Goal: Go to known website: Access a specific website the user already knows

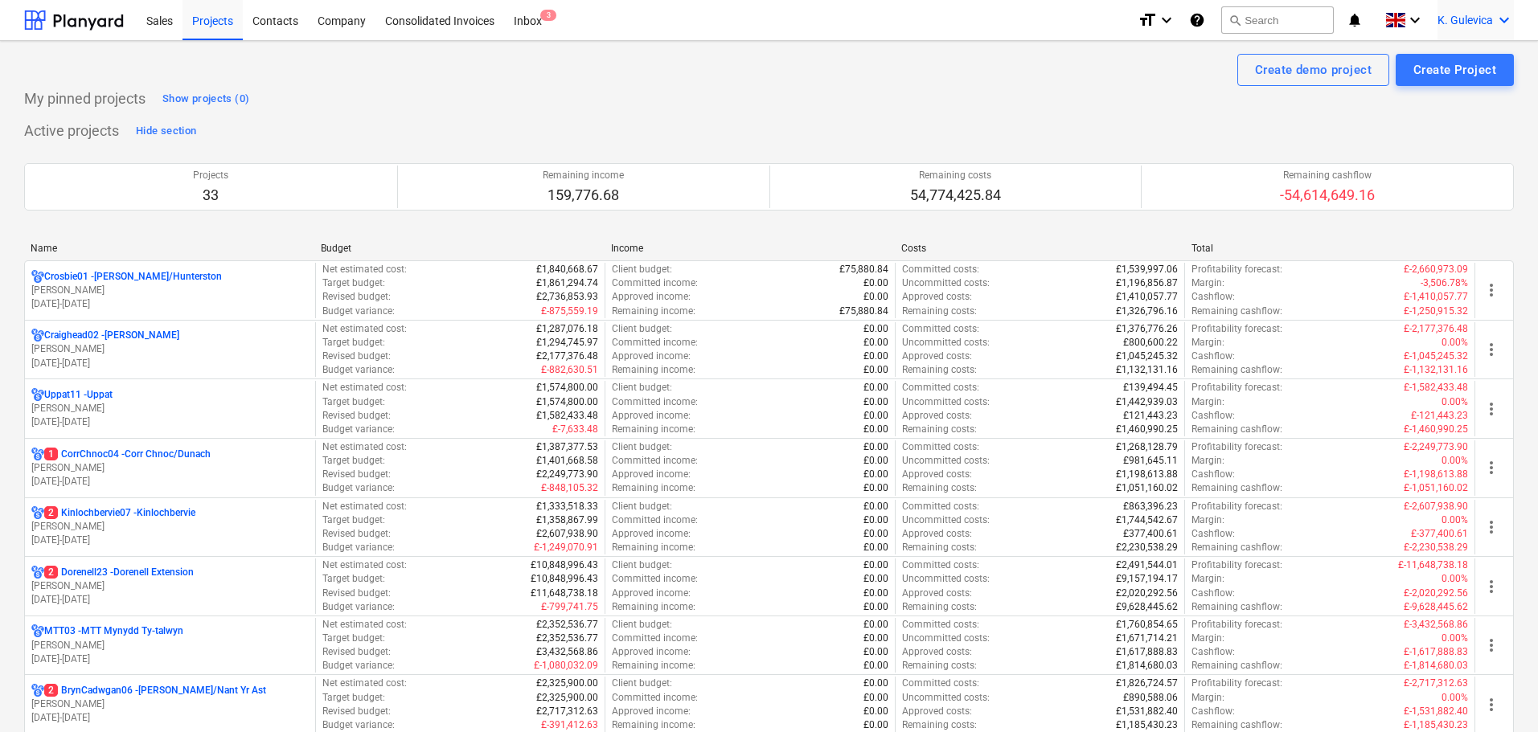
click at [1462, 16] on span "K. Gulevica" at bounding box center [1464, 20] width 55 height 13
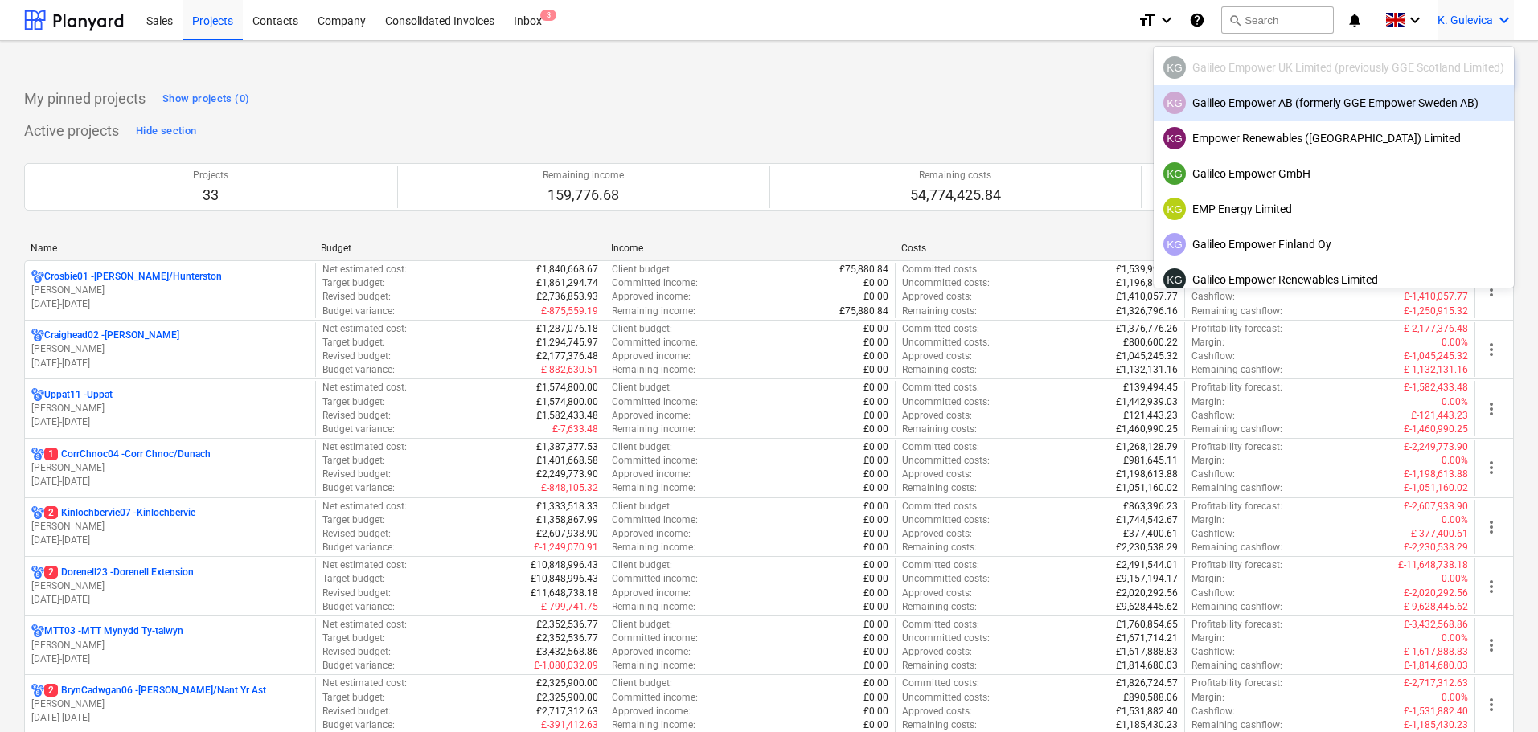
click at [1287, 116] on div "KG Galileo Empower AB (formerly GGE Empower Sweden AB)" at bounding box center [1333, 102] width 360 height 35
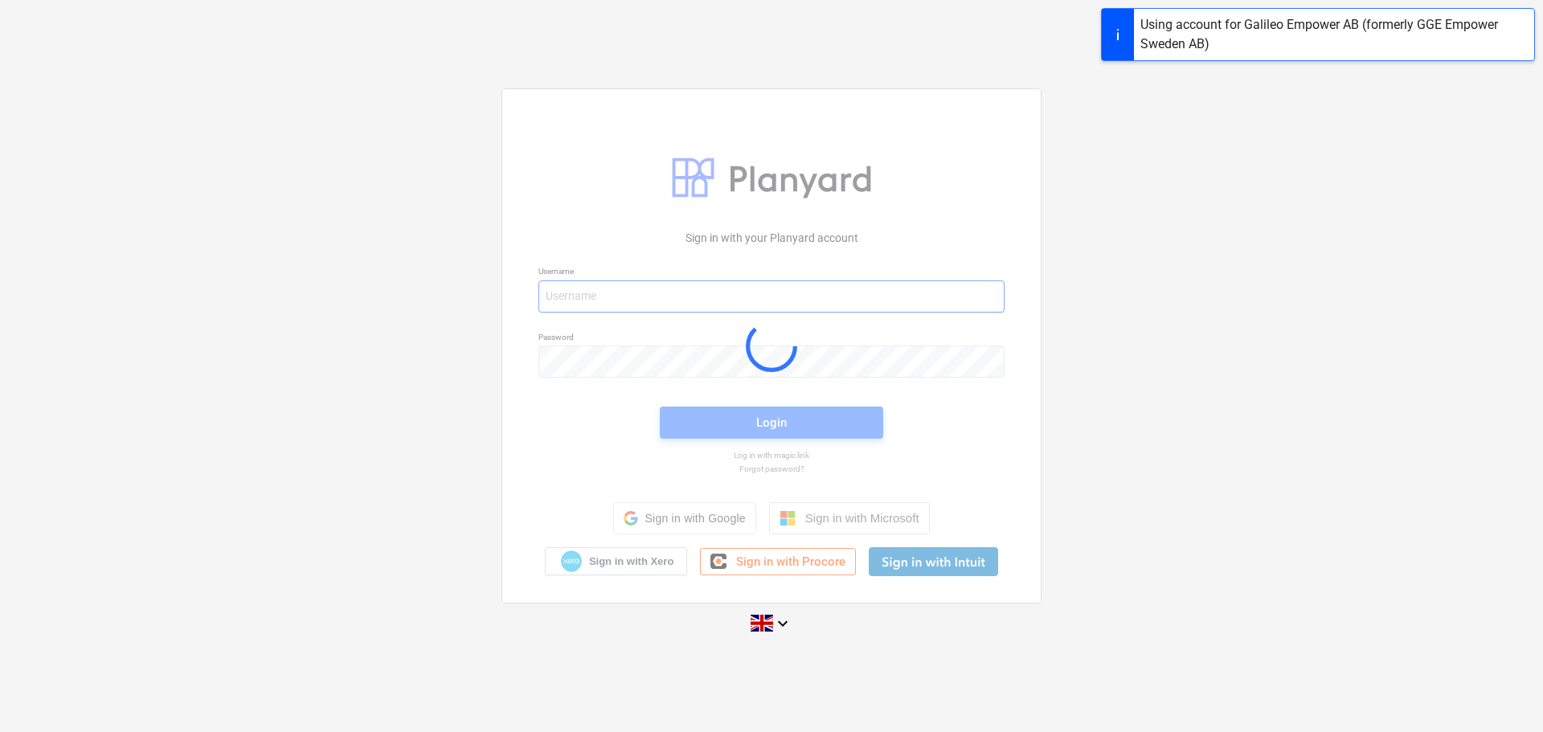
type input "[EMAIL_ADDRESS][DOMAIN_NAME]"
